Goal: Transaction & Acquisition: Purchase product/service

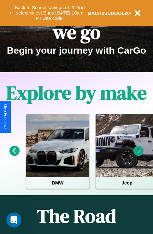
scroll to position [97, 0]
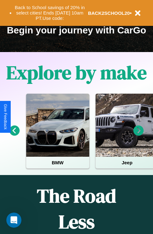
click at [14, 135] on icon at bounding box center [14, 131] width 10 height 10
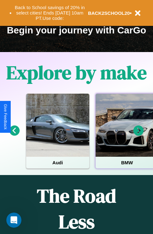
click at [127, 135] on div at bounding box center [127, 125] width 63 height 63
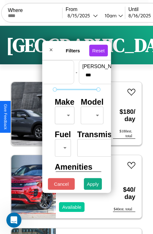
scroll to position [19, 0]
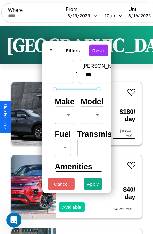
click at [63, 114] on body "CarGo Where From 8 / 15 / 2025 10am Until 8 / 16 / 2025 10am Become a Host Logi…" at bounding box center [76, 130] width 153 height 261
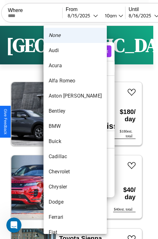
click at [63, 81] on li "Alfa Romeo" at bounding box center [75, 80] width 63 height 15
type input "**********"
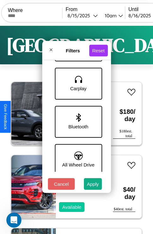
scroll to position [434, 0]
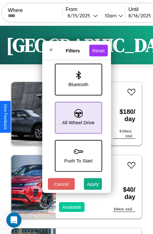
click at [77, 115] on icon at bounding box center [78, 113] width 9 height 9
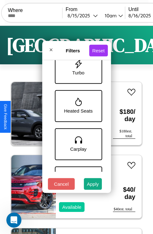
scroll to position [244, 0]
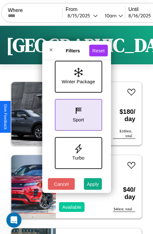
click at [77, 114] on icon at bounding box center [78, 110] width 9 height 9
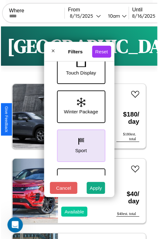
scroll to position [206, 0]
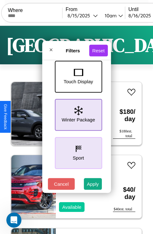
click at [77, 114] on icon at bounding box center [78, 110] width 8 height 9
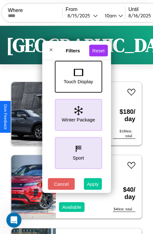
click at [93, 186] on button "Apply" at bounding box center [93, 184] width 18 height 12
